Goal: Navigation & Orientation: Find specific page/section

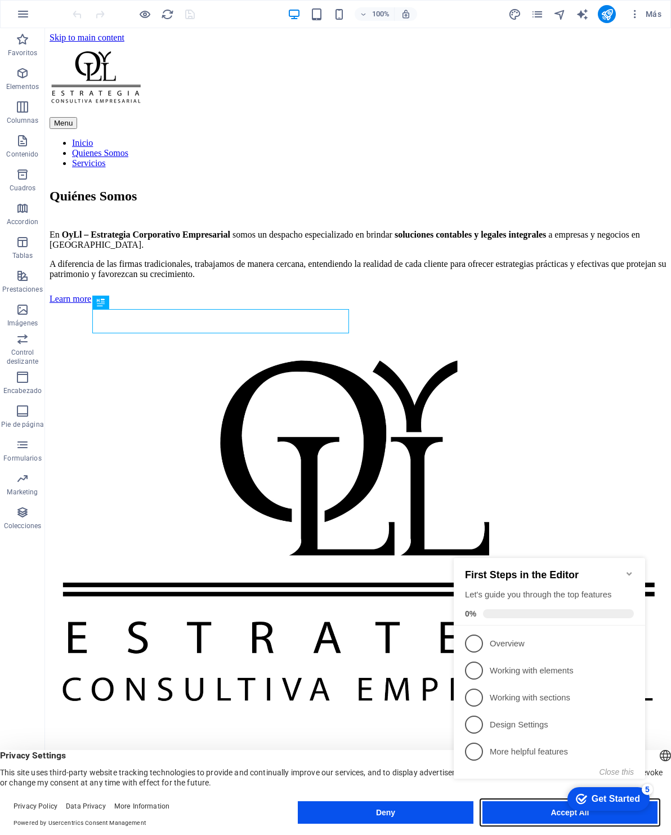
click at [549, 820] on button "Accept All" at bounding box center [569, 812] width 175 height 23
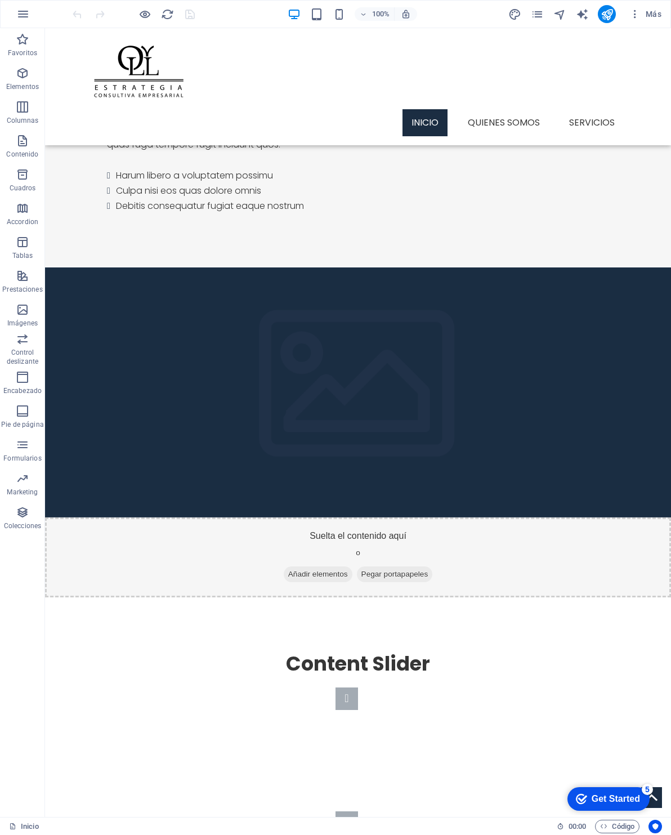
scroll to position [926, 0]
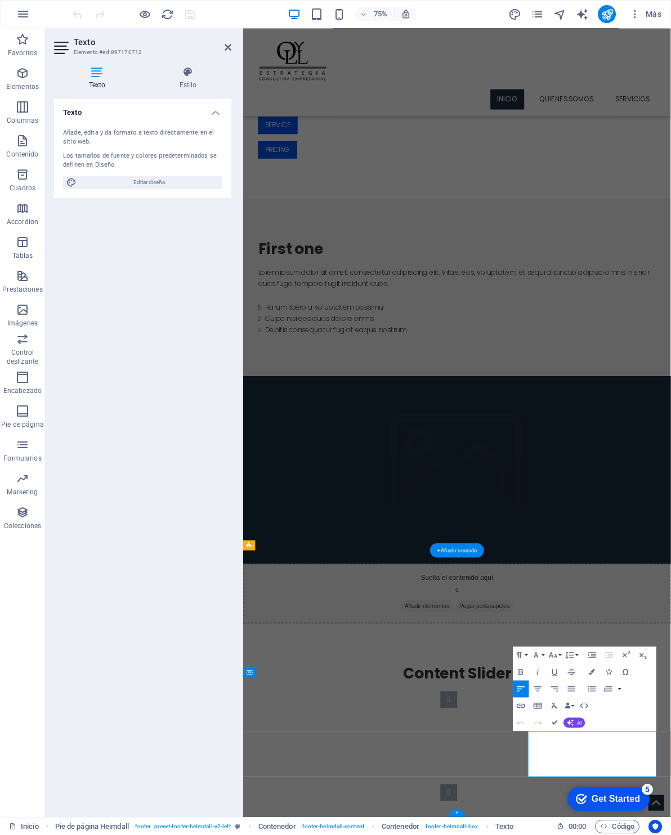
scroll to position [886, 0]
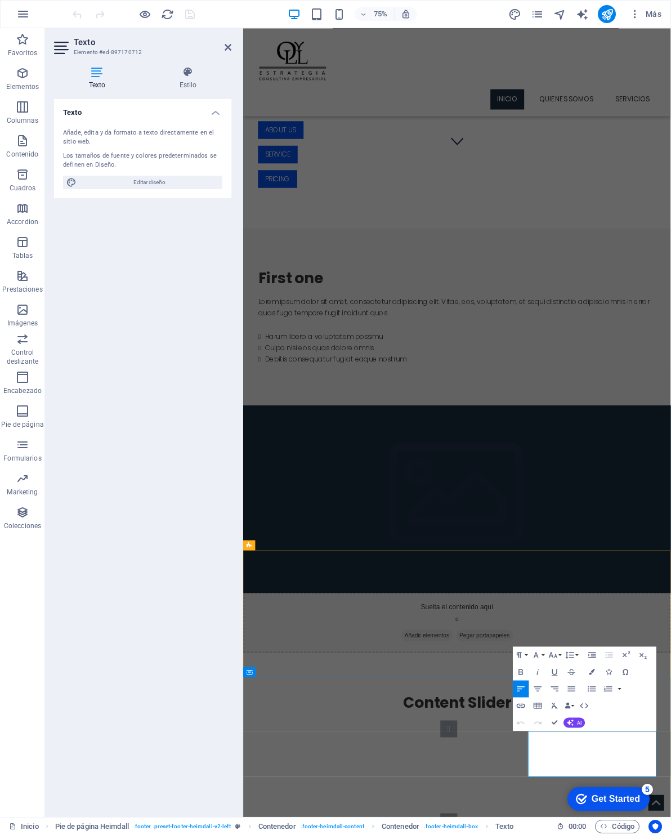
click at [572, 724] on icon "button" at bounding box center [570, 722] width 7 height 7
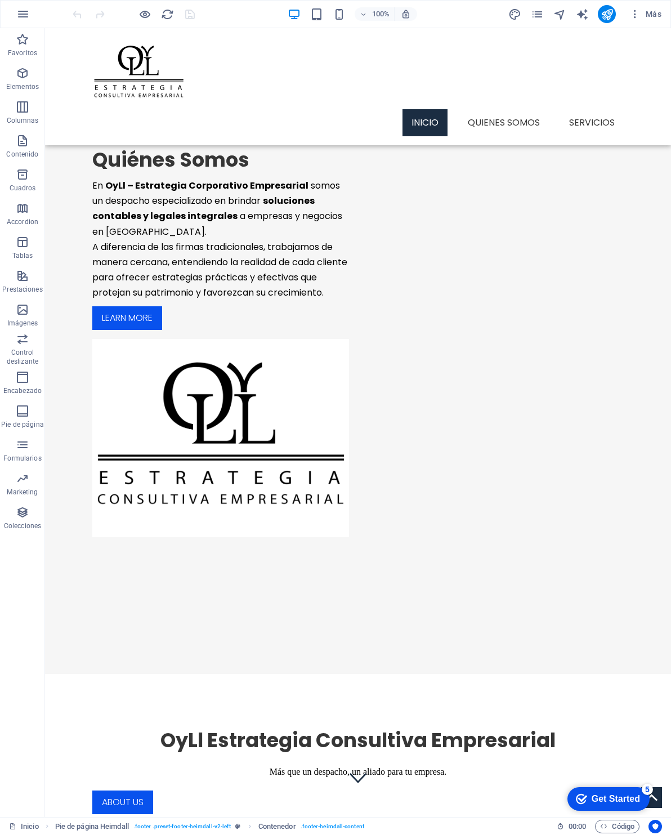
scroll to position [0, 0]
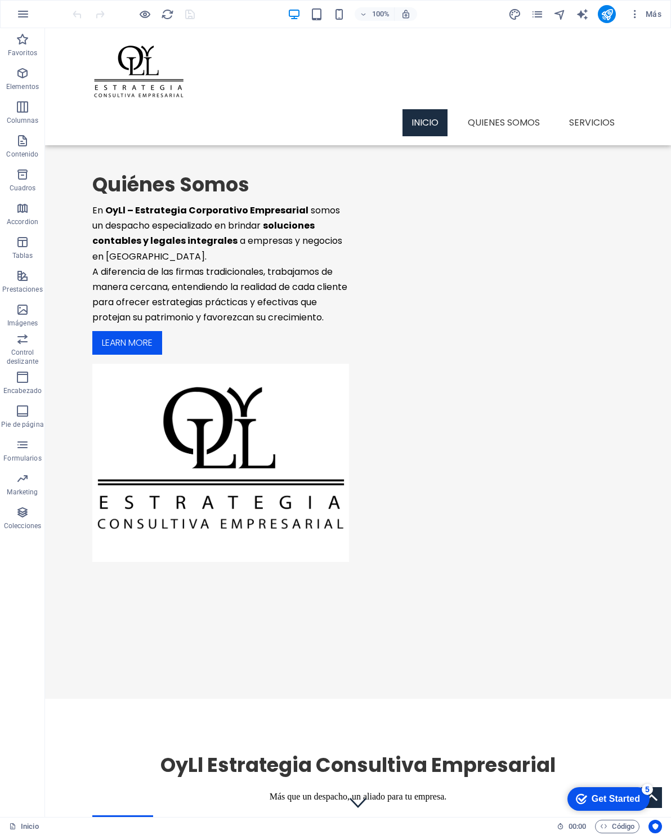
click at [146, 5] on div at bounding box center [133, 14] width 126 height 18
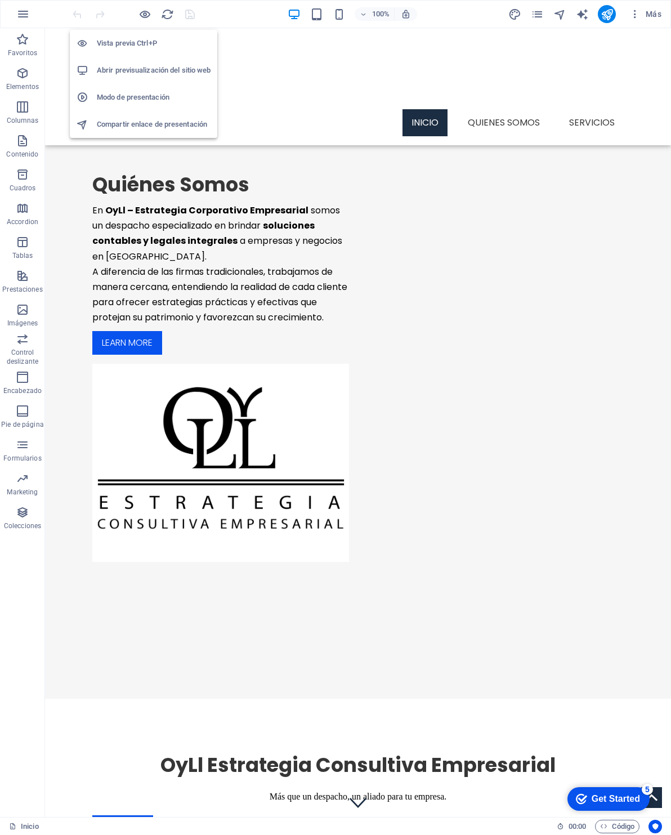
click at [105, 62] on li "Abrir previsualización del sitio web" at bounding box center [143, 70] width 147 height 27
